Goal: Information Seeking & Learning: Learn about a topic

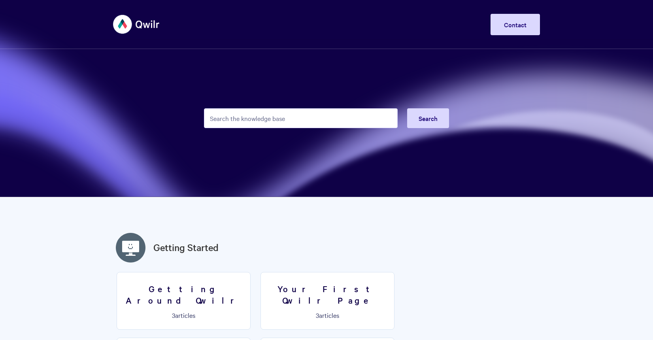
click at [283, 115] on input "Search the knowledge base" at bounding box center [301, 118] width 194 height 20
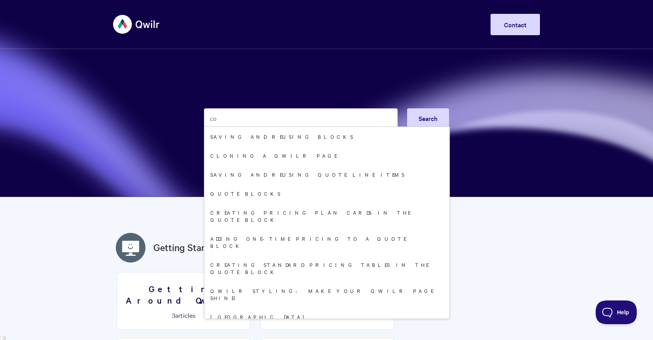
type input "c"
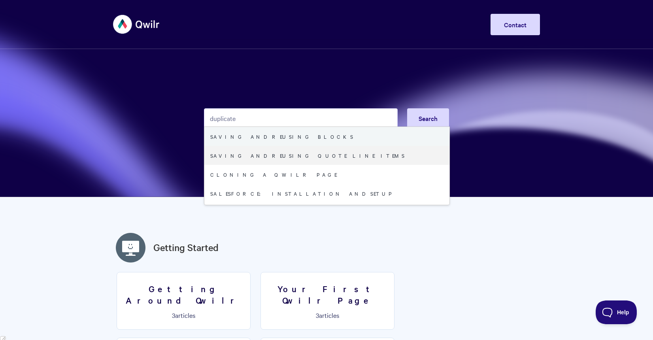
type input "duplicate"
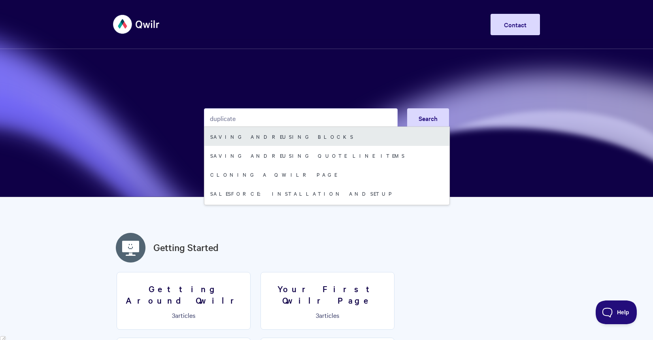
click at [246, 136] on link "Saving and reusing Blocks" at bounding box center [326, 136] width 245 height 19
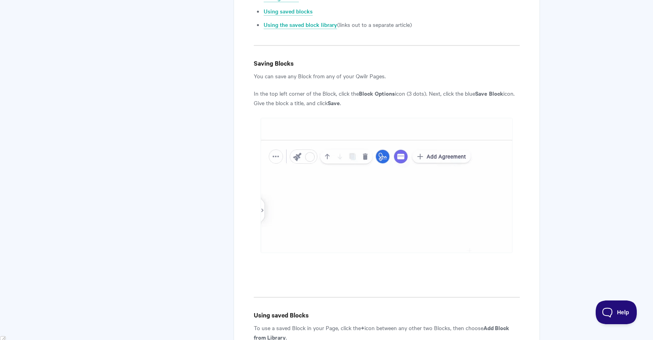
scroll to position [119, 0]
